Goal: Transaction & Acquisition: Purchase product/service

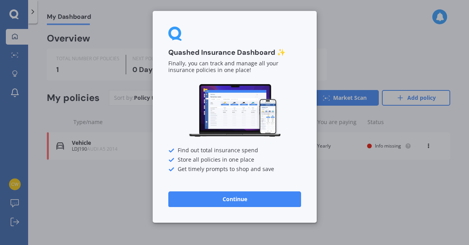
click at [273, 204] on button "Continue" at bounding box center [234, 199] width 133 height 16
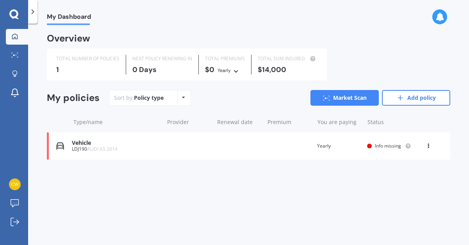
click at [289, 146] on div "Vehicle LDJ190 AUDI A5 2014 Renewal date Premium You are paying Yearly Status I…" at bounding box center [249, 145] width 404 height 27
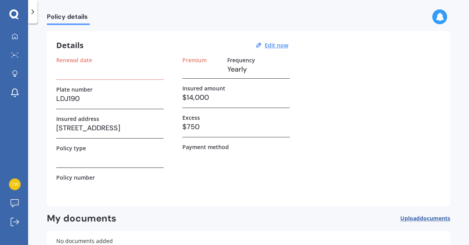
scroll to position [25, 0]
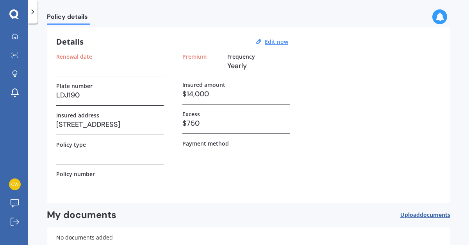
click at [72, 72] on div "Renewal date" at bounding box center [109, 64] width 107 height 23
click at [270, 43] on u "Edit now" at bounding box center [276, 41] width 23 height 7
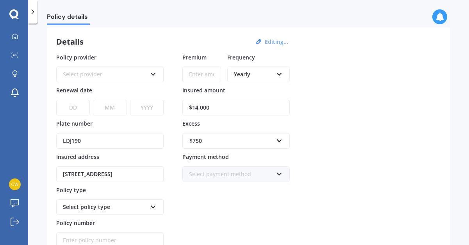
click at [113, 79] on div "Select provider AA AMI AMP ANZ ASB Aioi Nissay Dowa Ando Assurant Autosure BNZ …" at bounding box center [109, 74] width 107 height 16
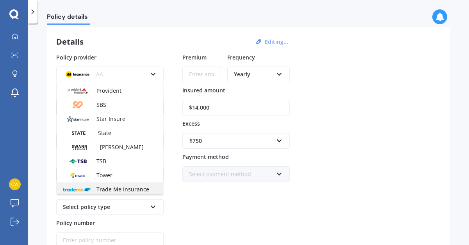
scroll to position [293, 0]
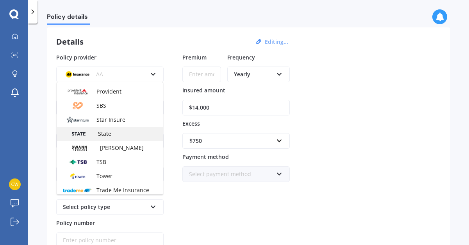
click at [104, 135] on span "State" at bounding box center [104, 133] width 13 height 7
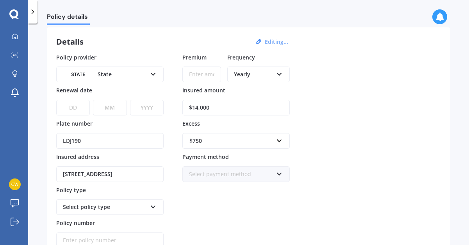
click at [78, 107] on select "DD 01 02 03 04 05 06 07 08 09 10 11 12 13 14 15 16 17 18 19 20 21 22 23 24 25 2…" at bounding box center [73, 108] width 34 height 16
select select "27"
click at [56, 100] on select "DD 01 02 03 04 05 06 07 08 09 10 11 12 13 14 15 16 17 18 19 20 21 22 23 24 25 2…" at bounding box center [73, 108] width 34 height 16
click at [106, 107] on select "MM 01 02 03 04 05 06 07 08 09 10 11 12" at bounding box center [110, 108] width 34 height 16
select select "08"
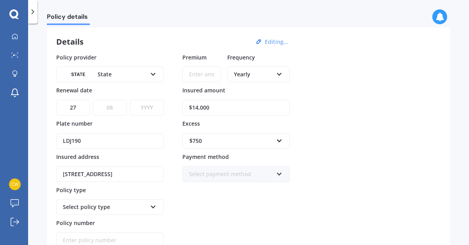
click at [93, 100] on select "MM 01 02 03 04 05 06 07 08 09 10 11 12" at bounding box center [110, 108] width 34 height 16
click at [144, 106] on select "YYYY 2027 2026 2025 2024 2023 2022 2021 2020 2019 2018 2017 2016 2015 2014 2013…" at bounding box center [147, 108] width 34 height 16
select select "2025"
click at [130, 100] on select "YYYY 2027 2026 2025 2024 2023 2022 2021 2020 2019 2018 2017 2016 2015 2014 2013…" at bounding box center [147, 108] width 34 height 16
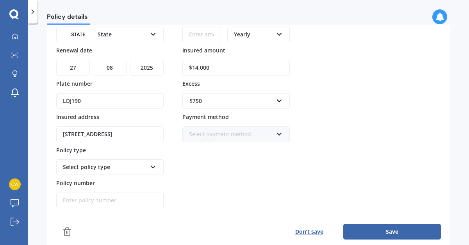
scroll to position [66, 0]
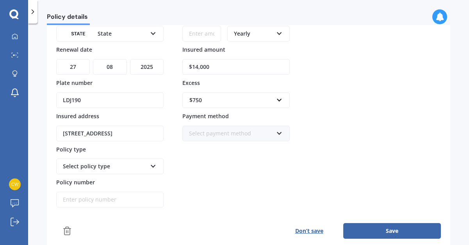
click at [101, 172] on div "Select policy type Comprehensive Third Party, Fire & Theft Third Party" at bounding box center [109, 166] width 107 height 16
click at [105, 177] on div "Comprehensive" at bounding box center [110, 181] width 106 height 14
click at [363, 229] on button "Save" at bounding box center [392, 231] width 98 height 16
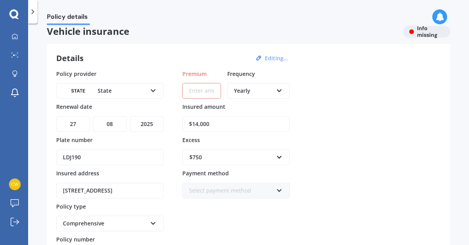
scroll to position [4, 0]
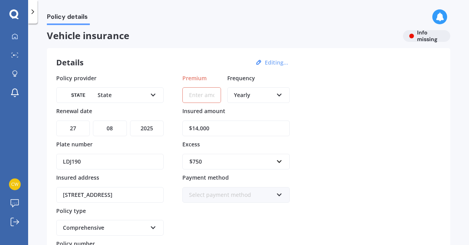
click at [254, 95] on div "Yearly" at bounding box center [253, 95] width 39 height 9
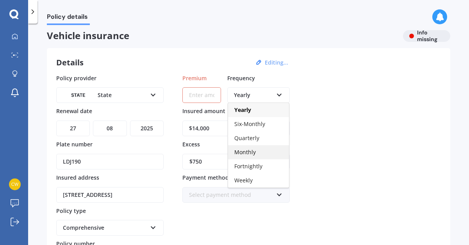
click at [252, 153] on span "Monthly" at bounding box center [244, 151] width 21 height 7
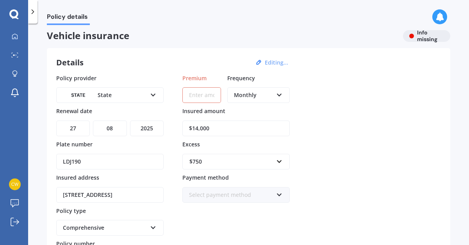
click at [194, 100] on input "Premium" at bounding box center [201, 95] width 39 height 16
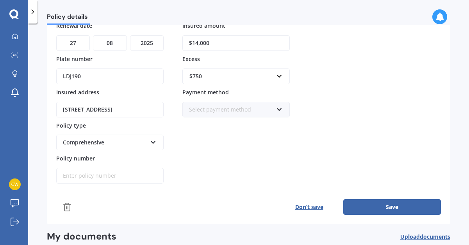
scroll to position [92, 0]
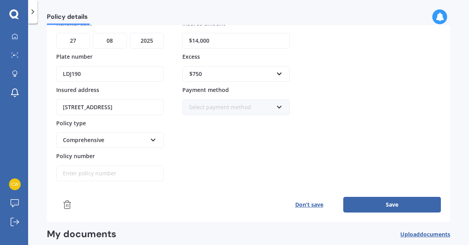
type input "$124.50"
click at [368, 206] on button "Save" at bounding box center [392, 205] width 98 height 16
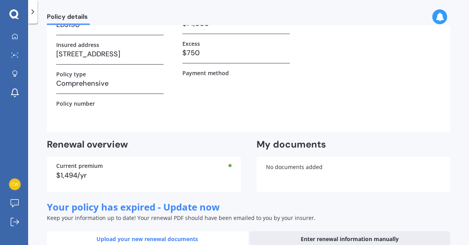
scroll to position [0, 0]
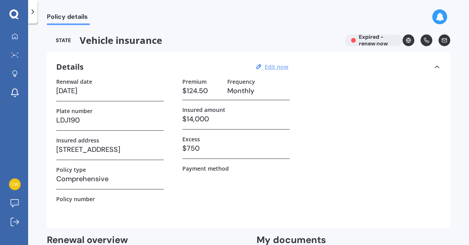
click at [276, 69] on u "Edit now" at bounding box center [276, 66] width 23 height 7
select select "27"
select select "08"
select select "2025"
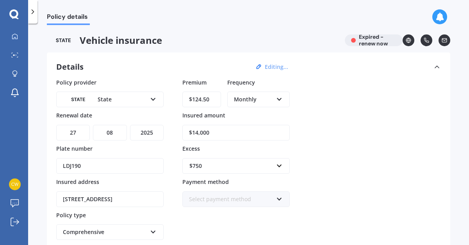
click at [207, 106] on input "$124.50" at bounding box center [201, 99] width 39 height 16
drag, startPoint x: 211, startPoint y: 98, endPoint x: 192, endPoint y: 98, distance: 19.5
click at [192, 98] on input "$124.50" at bounding box center [201, 99] width 39 height 16
type input "$1,368.23"
click at [242, 97] on div "Monthly" at bounding box center [253, 99] width 39 height 9
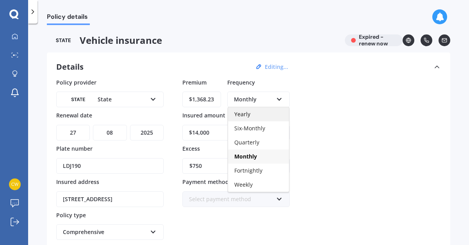
click at [248, 116] on span "Yearly" at bounding box center [242, 113] width 16 height 7
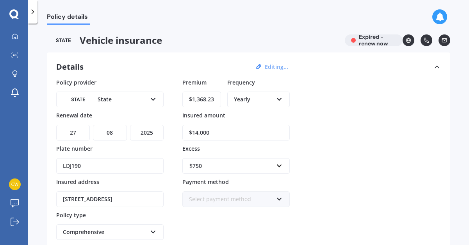
click at [331, 128] on div "Policy provider State AA AMI AMP ANZ ASB Aioi Nissay Dowa Ando Assurant Autosur…" at bounding box center [248, 175] width 385 height 195
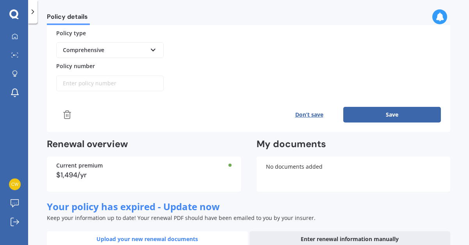
scroll to position [187, 0]
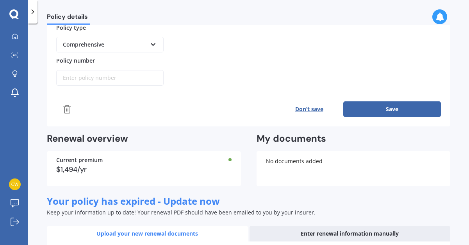
click at [357, 115] on button "Save" at bounding box center [392, 109] width 98 height 16
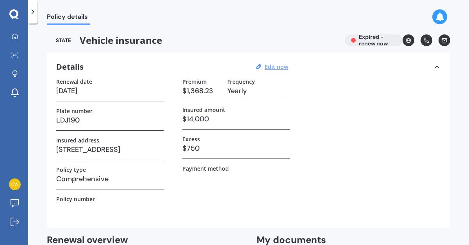
scroll to position [270, 0]
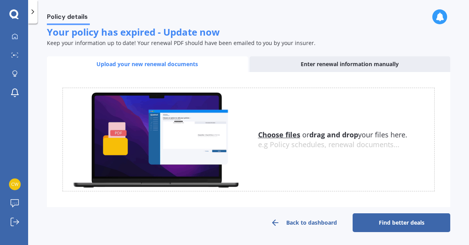
click at [365, 221] on link "Find better deals" at bounding box center [402, 222] width 98 height 19
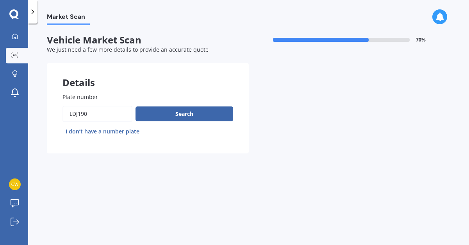
click at [35, 12] on icon at bounding box center [33, 12] width 8 height 8
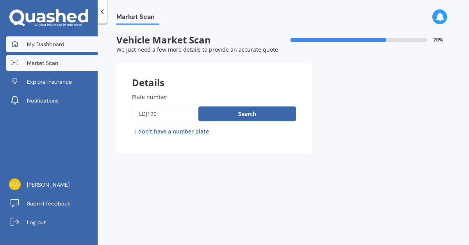
click at [57, 49] on link "My Dashboard" at bounding box center [52, 44] width 92 height 16
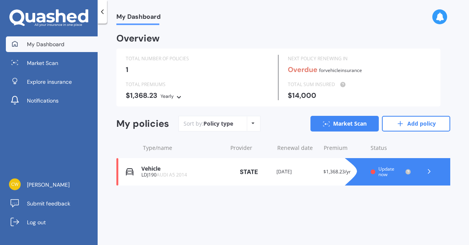
click at [304, 83] on div "TOTAL SUM INSURED" at bounding box center [359, 85] width 143 height 8
click at [335, 77] on div "NEXT POLICY RENEWING IN Overdue for Vehicle insurance" at bounding box center [358, 68] width 159 height 26
click at [325, 174] on div "Premium $1,368.23/yr" at bounding box center [344, 172] width 41 height 8
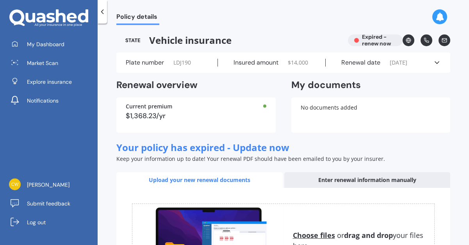
click at [435, 66] on icon at bounding box center [437, 63] width 8 height 8
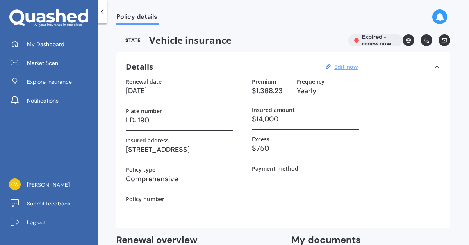
click at [338, 66] on u "Edit now" at bounding box center [346, 66] width 23 height 7
select select "27"
select select "08"
select select "2025"
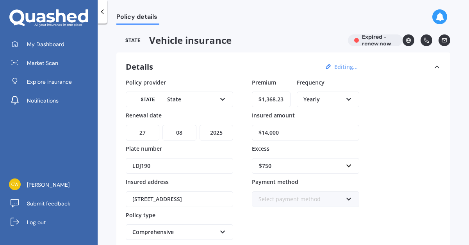
drag, startPoint x: 284, startPoint y: 135, endPoint x: 264, endPoint y: 134, distance: 19.9
click at [264, 134] on input "$14,000" at bounding box center [305, 133] width 107 height 16
type input "$13,300"
click at [373, 143] on div "Policy provider State AA AMI AMP ANZ ASB Aioi Nissay Dowa Ando Assurant Autosur…" at bounding box center [283, 175] width 315 height 195
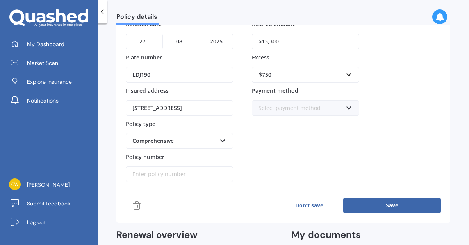
scroll to position [98, 0]
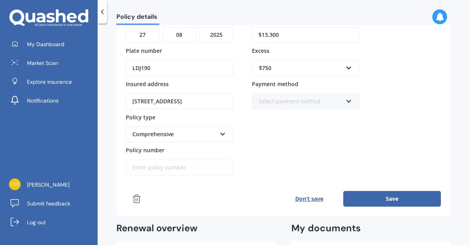
click at [376, 202] on button "Save" at bounding box center [392, 199] width 98 height 16
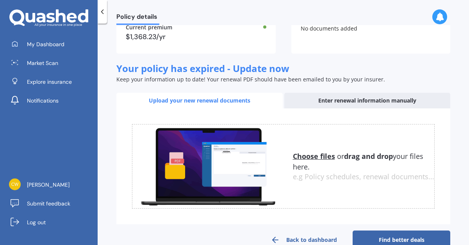
scroll to position [251, 0]
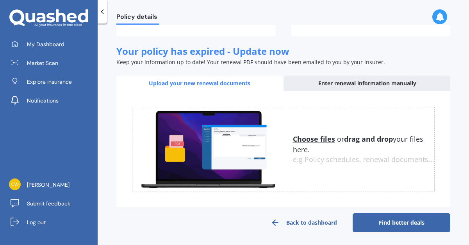
click at [387, 219] on link "Find better deals" at bounding box center [402, 222] width 98 height 19
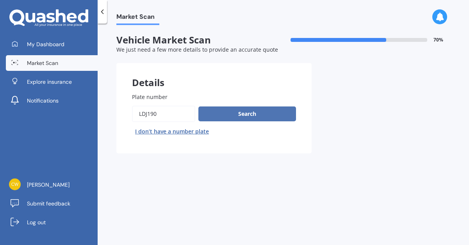
click at [265, 115] on button "Search" at bounding box center [248, 113] width 98 height 15
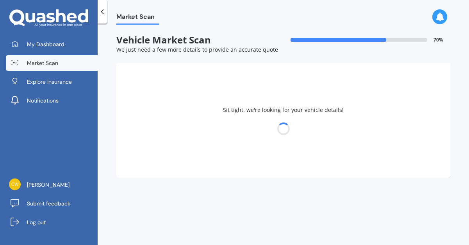
select select "AUDI"
select select "A5"
select select "04"
select select "2001"
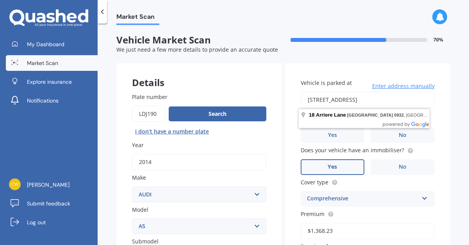
drag, startPoint x: 394, startPoint y: 99, endPoint x: 295, endPoint y: 100, distance: 98.1
click at [295, 100] on div "Vehicle is parked at [STREET_ADDRESS] Enter address manually Is your vehicle on…" at bounding box center [368, 214] width 166 height 302
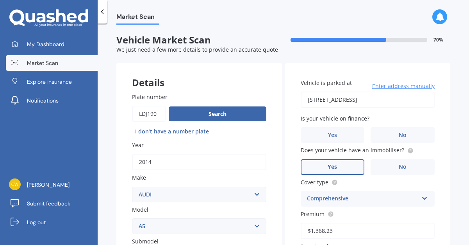
type input "[STREET_ADDRESS]"
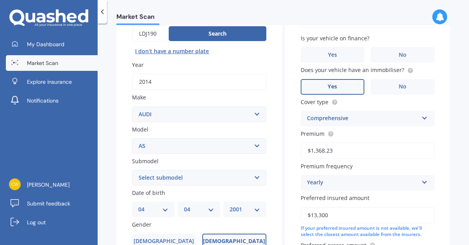
scroll to position [82, 0]
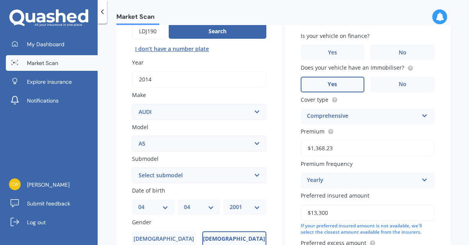
click at [167, 178] on select "Select submodel 4WD Turbo All" at bounding box center [199, 175] width 134 height 16
click at [221, 176] on select "Select submodel 4WD Turbo All" at bounding box center [199, 175] width 134 height 16
select select "ALL"
click at [132, 168] on select "Select submodel 4WD Turbo All" at bounding box center [199, 175] width 134 height 16
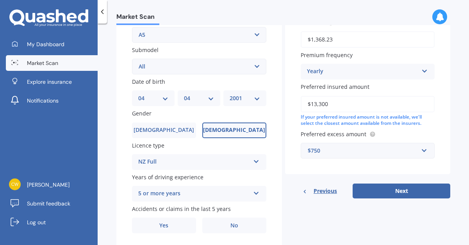
scroll to position [217, 0]
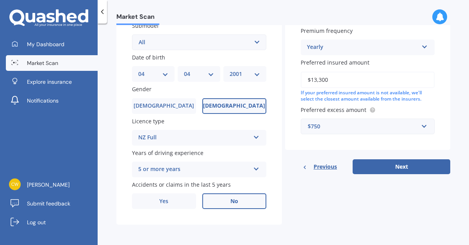
click at [226, 199] on label "No" at bounding box center [234, 201] width 64 height 16
click at [0, 0] on input "No" at bounding box center [0, 0] width 0 height 0
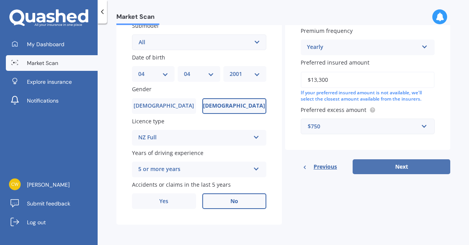
click at [378, 166] on button "Next" at bounding box center [402, 166] width 98 height 15
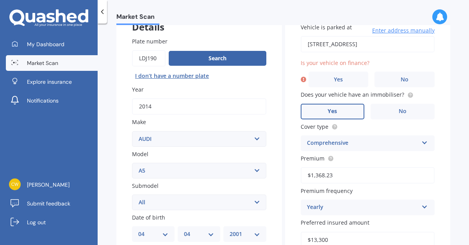
scroll to position [55, 0]
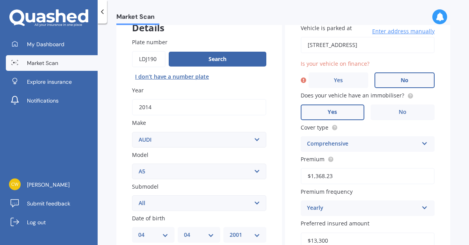
click at [390, 81] on label "No" at bounding box center [405, 80] width 60 height 16
click at [0, 0] on input "No" at bounding box center [0, 0] width 0 height 0
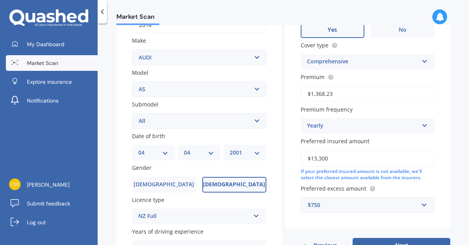
scroll to position [217, 0]
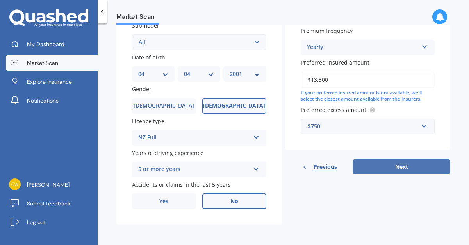
click at [386, 166] on button "Next" at bounding box center [402, 166] width 98 height 15
select select "04"
select select "2001"
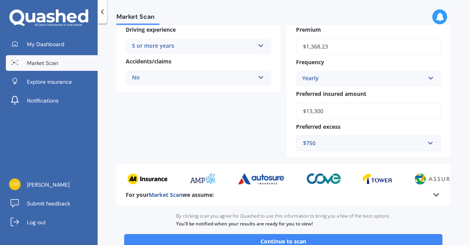
scroll to position [224, 0]
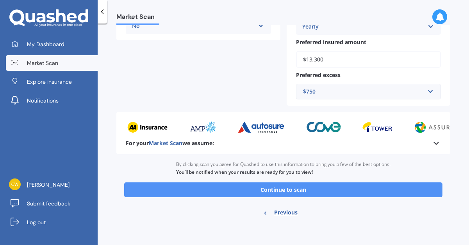
click at [280, 191] on button "Continue to scan" at bounding box center [283, 189] width 318 height 15
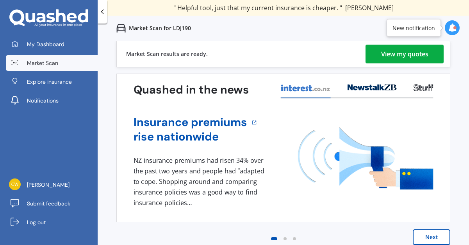
click at [413, 51] on div "View my quotes" at bounding box center [404, 54] width 47 height 19
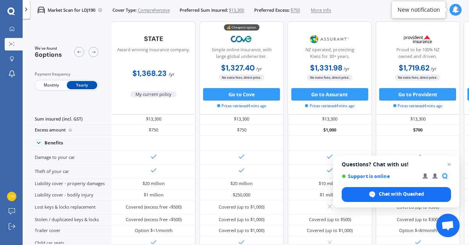
scroll to position [363, 0]
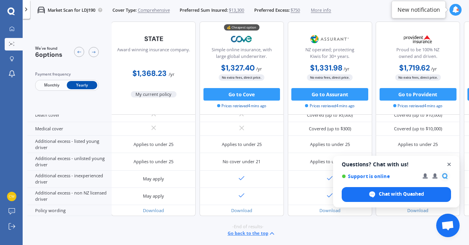
click at [450, 165] on span "Open chat" at bounding box center [450, 164] width 10 height 10
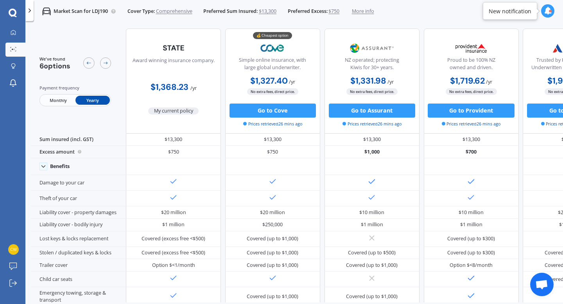
scroll to position [0, 0]
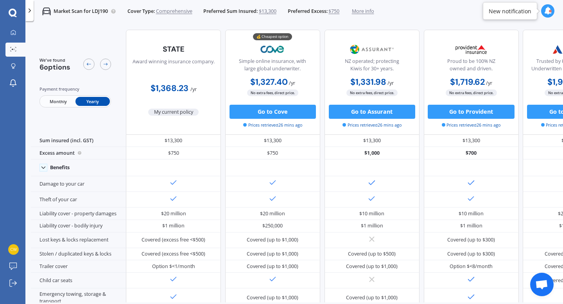
click at [464, 14] on div "Market Scan for LDJ190 Cover Type: Comprehensive Preferred Sum Insured: $13,300…" at bounding box center [293, 11] width 537 height 23
click at [59, 102] on span "Monthly" at bounding box center [58, 101] width 34 height 9
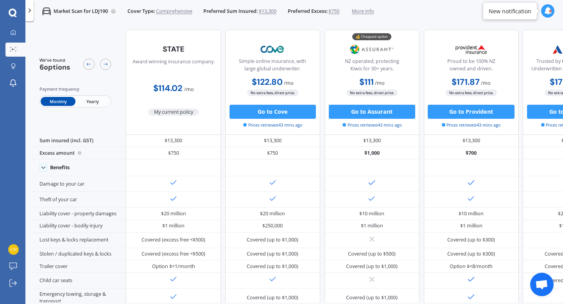
click at [88, 102] on span "Yearly" at bounding box center [92, 101] width 34 height 9
